Goal: Task Accomplishment & Management: Use online tool/utility

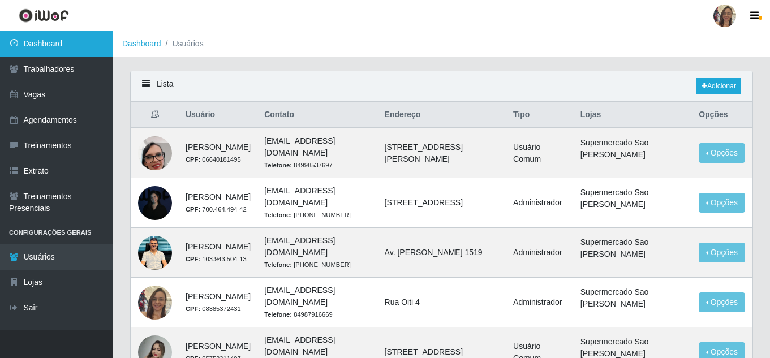
click at [49, 46] on link "Dashboard" at bounding box center [56, 43] width 113 height 25
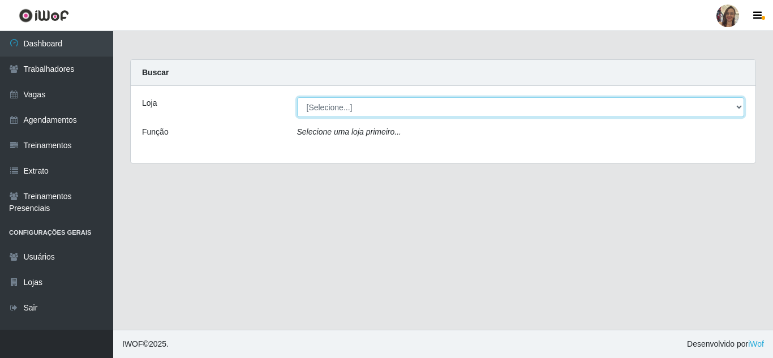
click at [444, 109] on select "[Selecione...] Supermercado Sao Francisco - Amarante" at bounding box center [521, 107] width 448 height 20
select select "383"
click at [297, 97] on select "[Selecione...] Supermercado Sao Francisco - Amarante" at bounding box center [521, 107] width 448 height 20
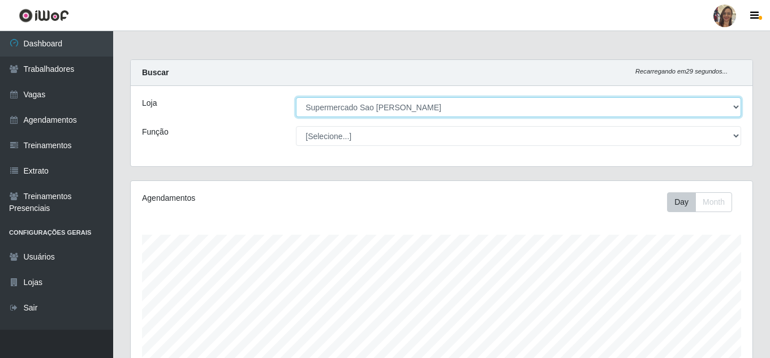
scroll to position [235, 622]
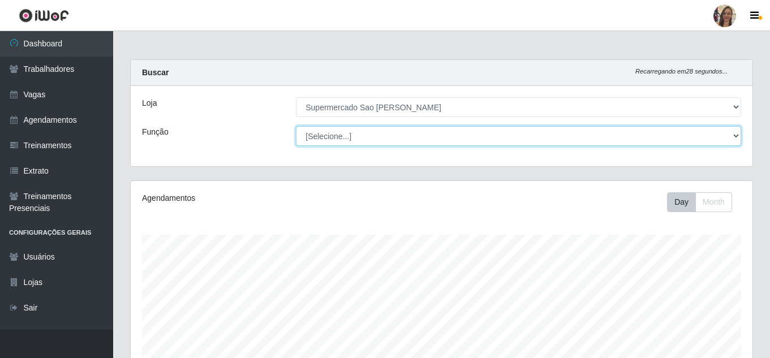
click at [338, 140] on select "[Selecione...] ASG ASG + ASG ++ Balconista de Açougue Balconista de Açougue + B…" at bounding box center [518, 136] width 445 height 20
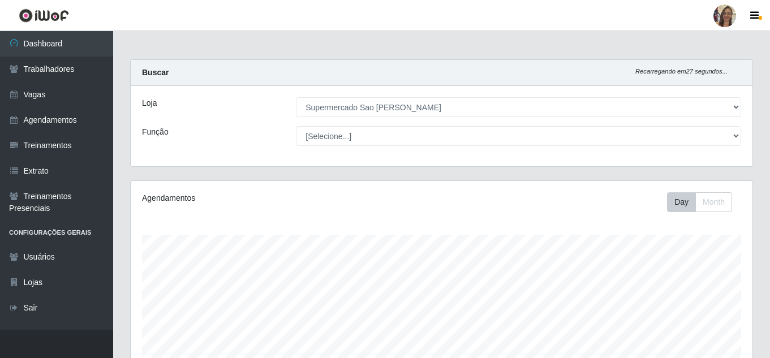
click at [199, 157] on div "Loja [Selecione...] Supermercado Sao Francisco - Amarante Função [Selecione...]…" at bounding box center [442, 126] width 622 height 80
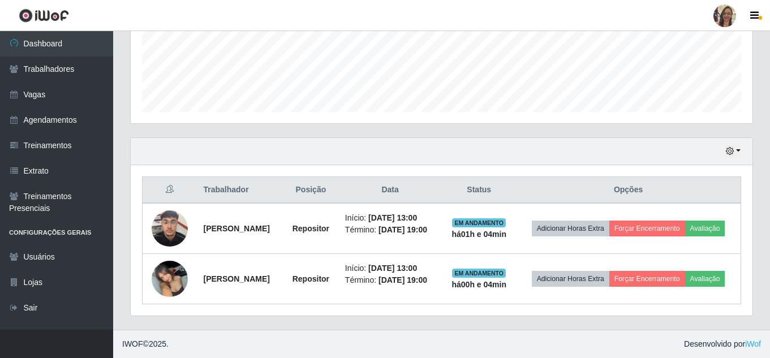
scroll to position [309, 0]
click at [739, 145] on button "button" at bounding box center [733, 151] width 16 height 13
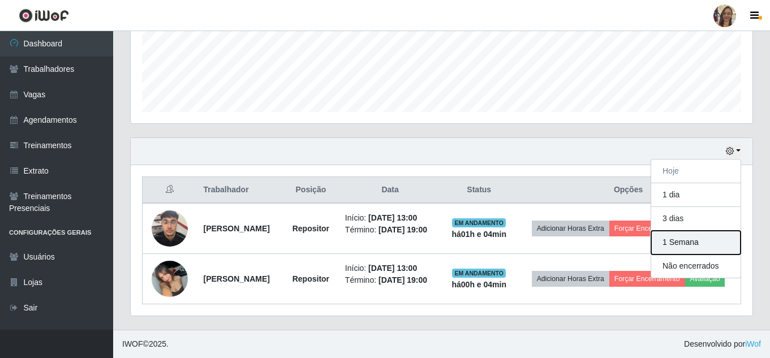
click at [690, 231] on button "1 Semana" at bounding box center [695, 243] width 89 height 24
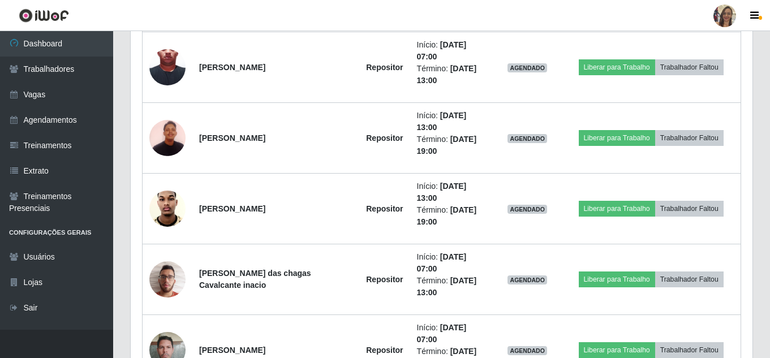
scroll to position [988, 0]
